Goal: Find specific page/section: Find specific page/section

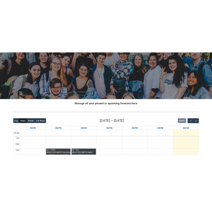
scroll to position [115, 0]
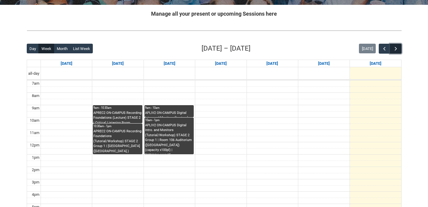
click at [397, 49] on span "button" at bounding box center [396, 49] width 6 height 6
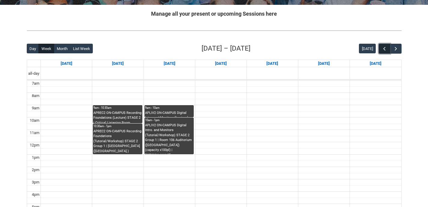
click at [382, 46] on span "button" at bounding box center [385, 49] width 6 height 6
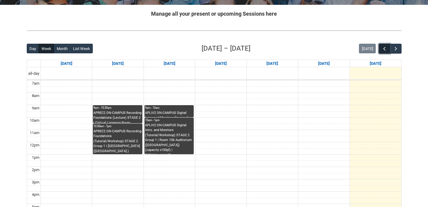
click at [382, 46] on span "button" at bounding box center [385, 49] width 6 height 6
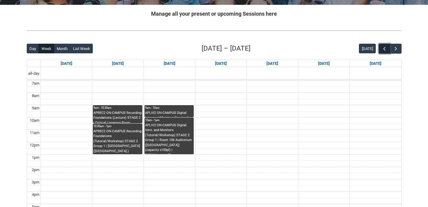
click at [382, 46] on span "button" at bounding box center [385, 49] width 6 height 6
click at [398, 50] on span "button" at bounding box center [396, 49] width 6 height 6
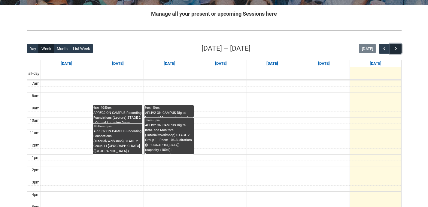
click at [398, 50] on span "button" at bounding box center [396, 49] width 6 height 6
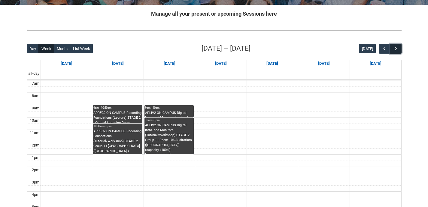
click at [398, 50] on span "button" at bounding box center [396, 49] width 6 height 6
click at [398, 51] on span "button" at bounding box center [396, 49] width 6 height 6
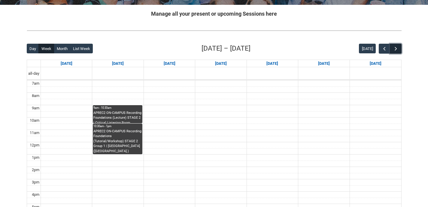
click at [398, 51] on span "button" at bounding box center [396, 49] width 6 height 6
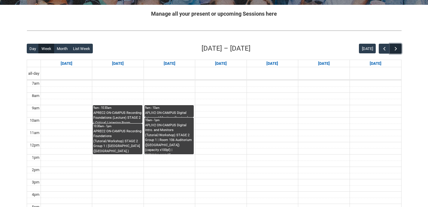
click at [398, 51] on span "button" at bounding box center [396, 49] width 6 height 6
